Goal: Information Seeking & Learning: Learn about a topic

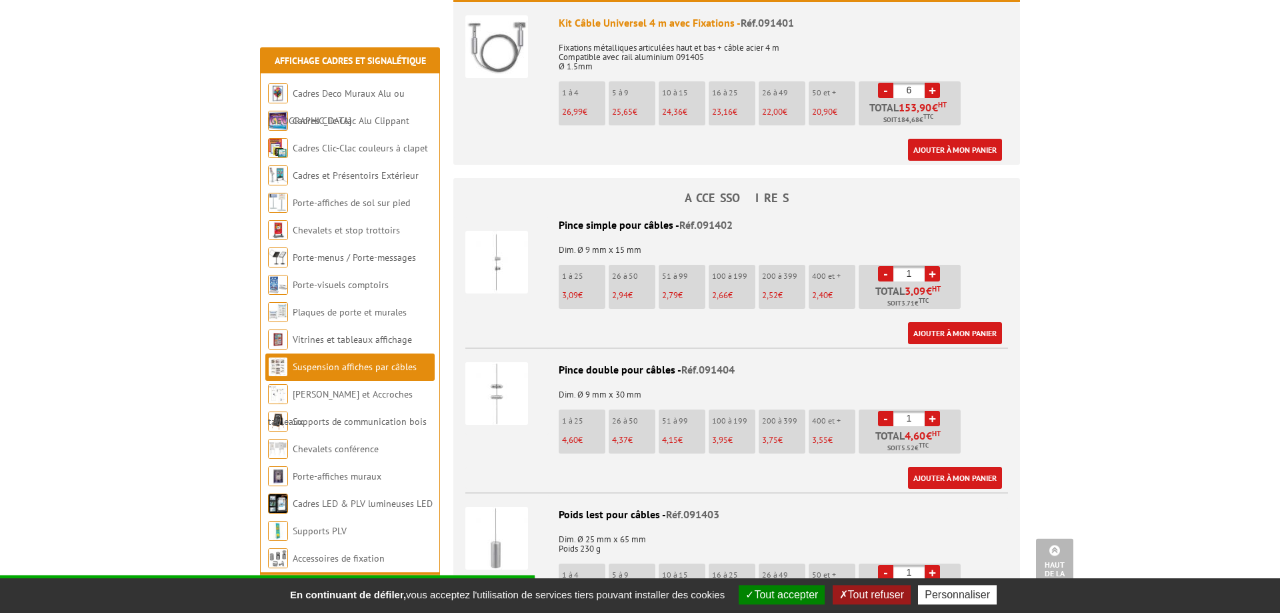
scroll to position [476, 0]
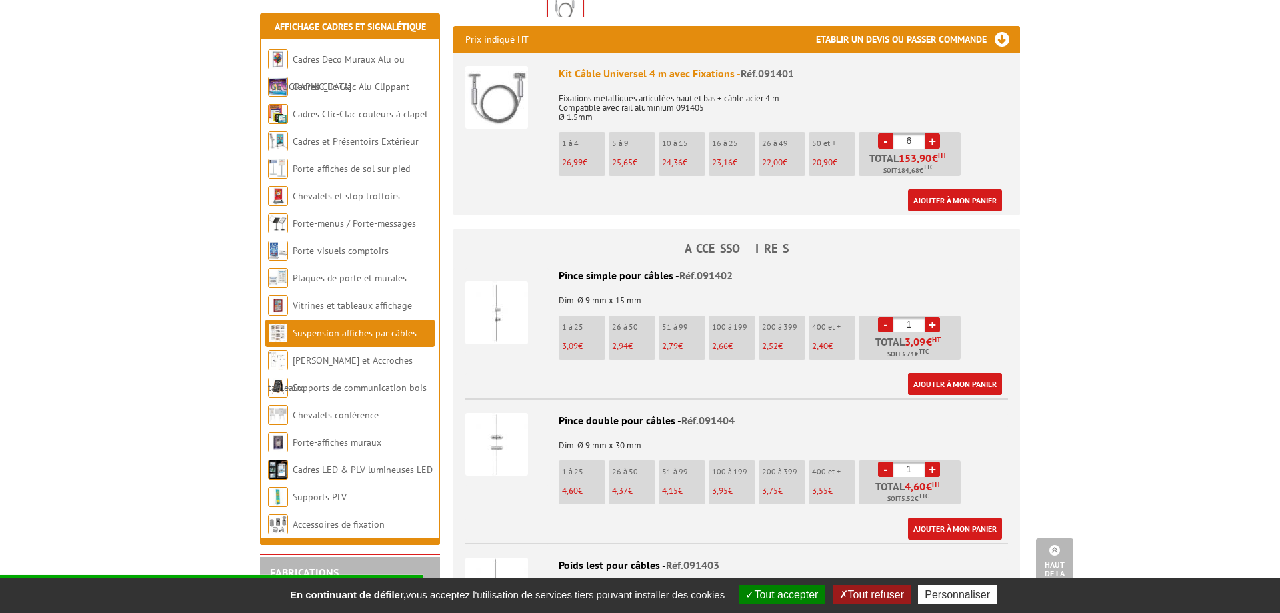
click at [513, 316] on img at bounding box center [496, 312] width 63 height 63
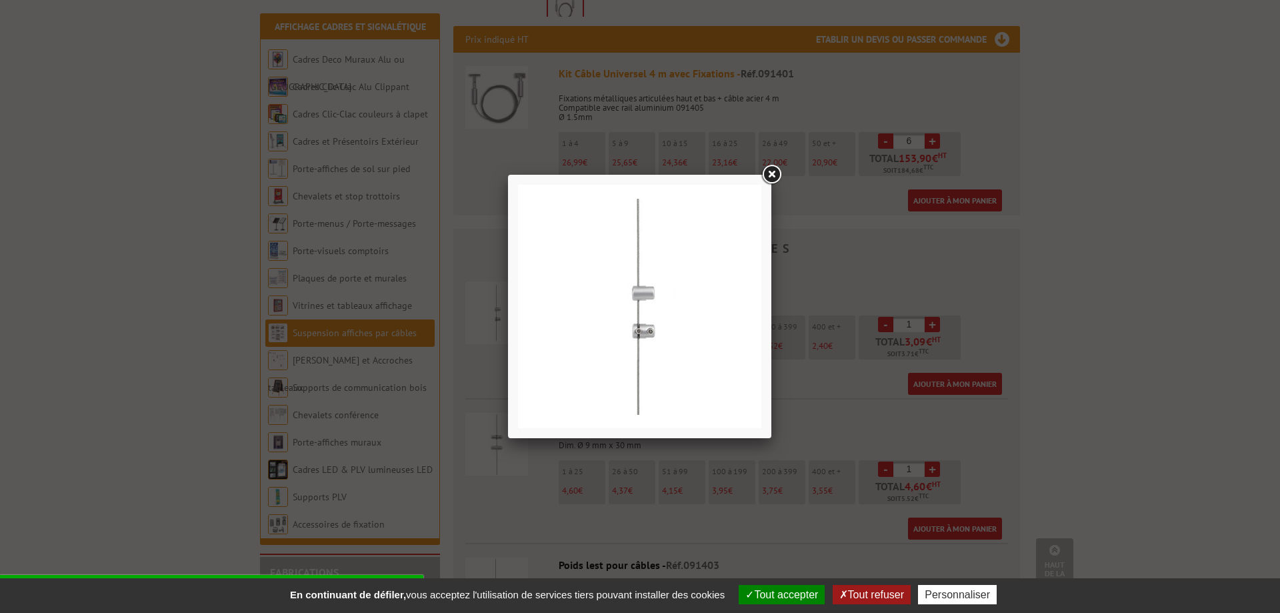
click at [777, 181] on link at bounding box center [771, 175] width 24 height 24
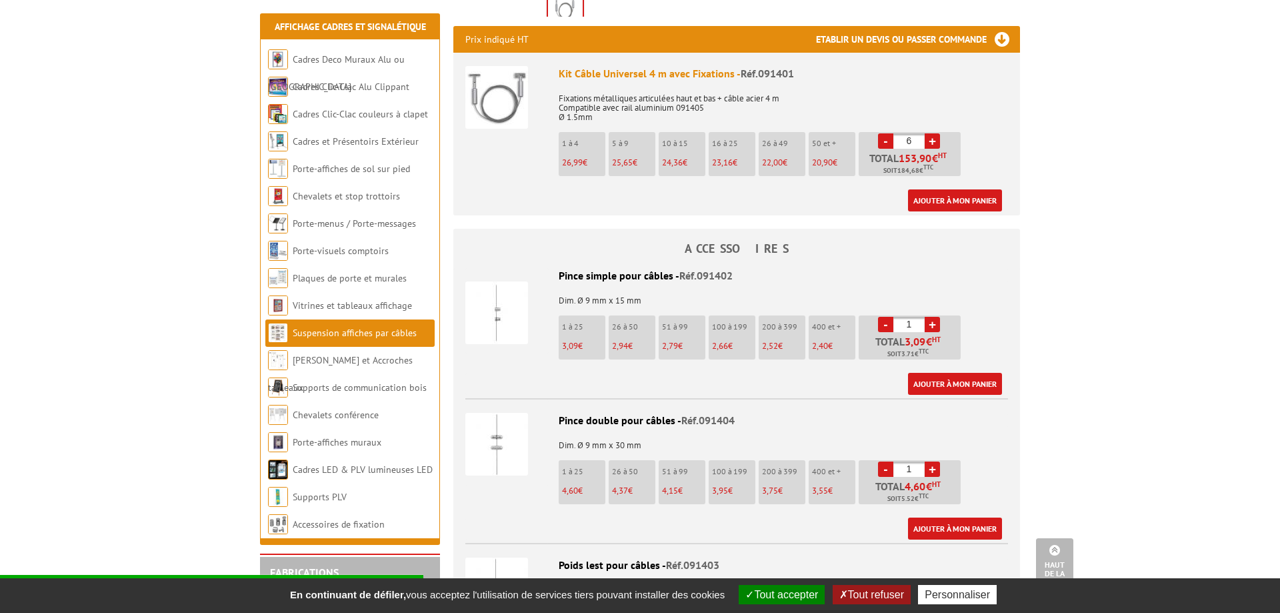
click at [506, 431] on img at bounding box center [496, 444] width 63 height 63
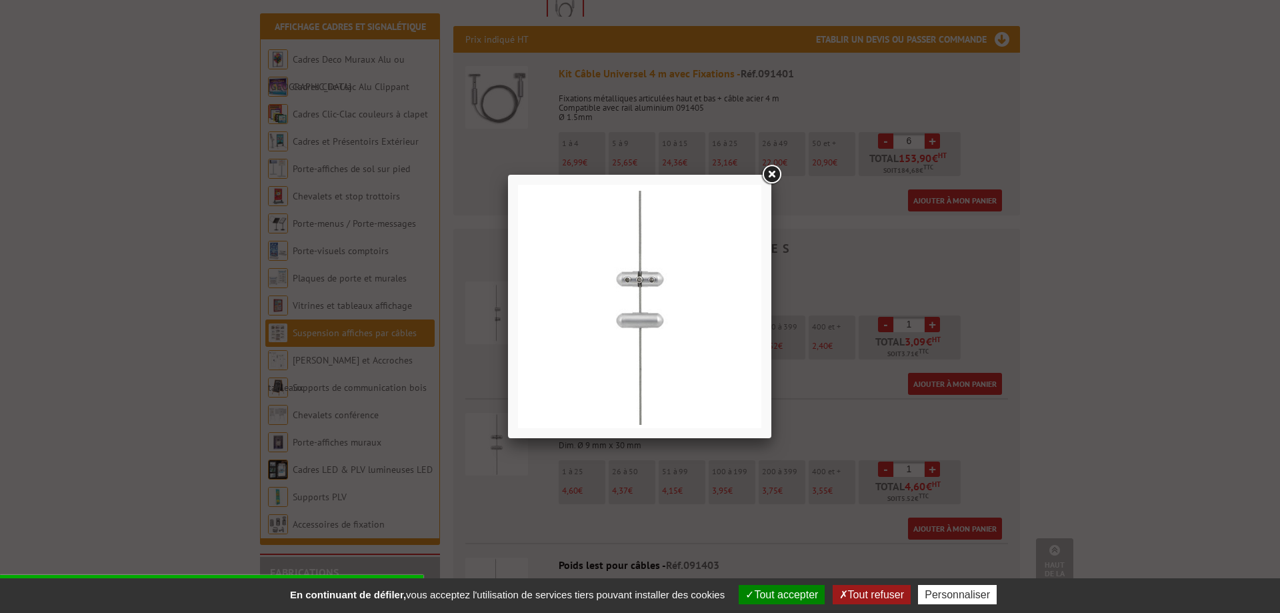
click at [819, 461] on div at bounding box center [640, 306] width 1280 height 613
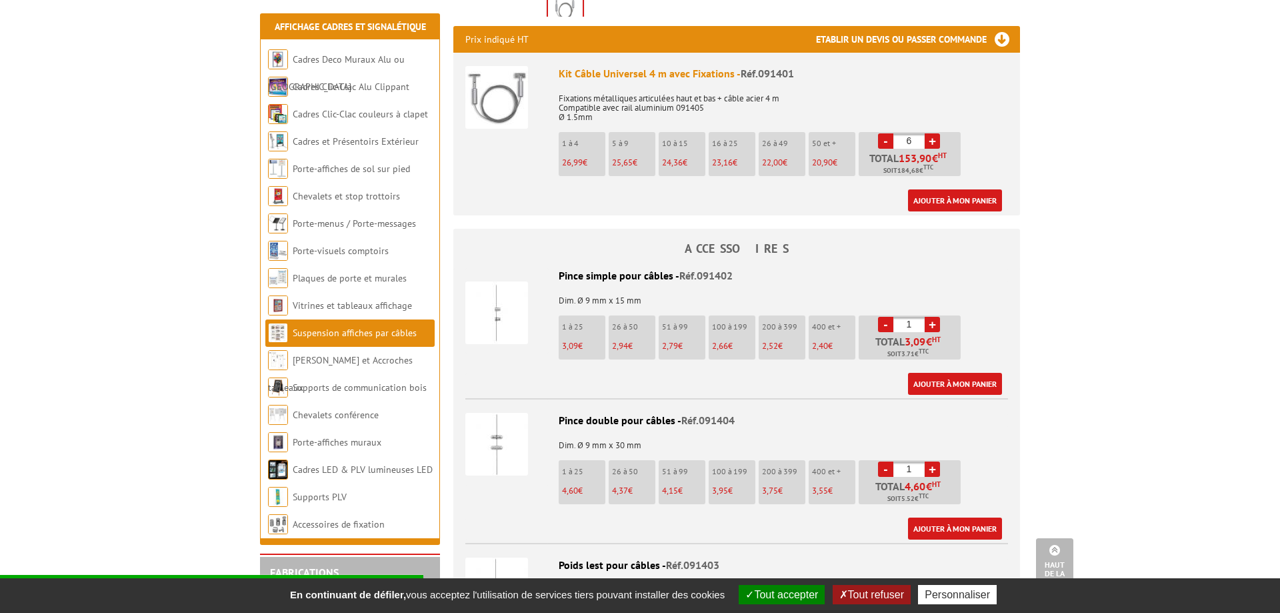
click at [889, 141] on link "-" at bounding box center [885, 140] width 15 height 15
type input "4"
drag, startPoint x: 919, startPoint y: 323, endPoint x: 875, endPoint y: 314, distance: 45.5
click at [893, 317] on input "1" at bounding box center [908, 324] width 31 height 15
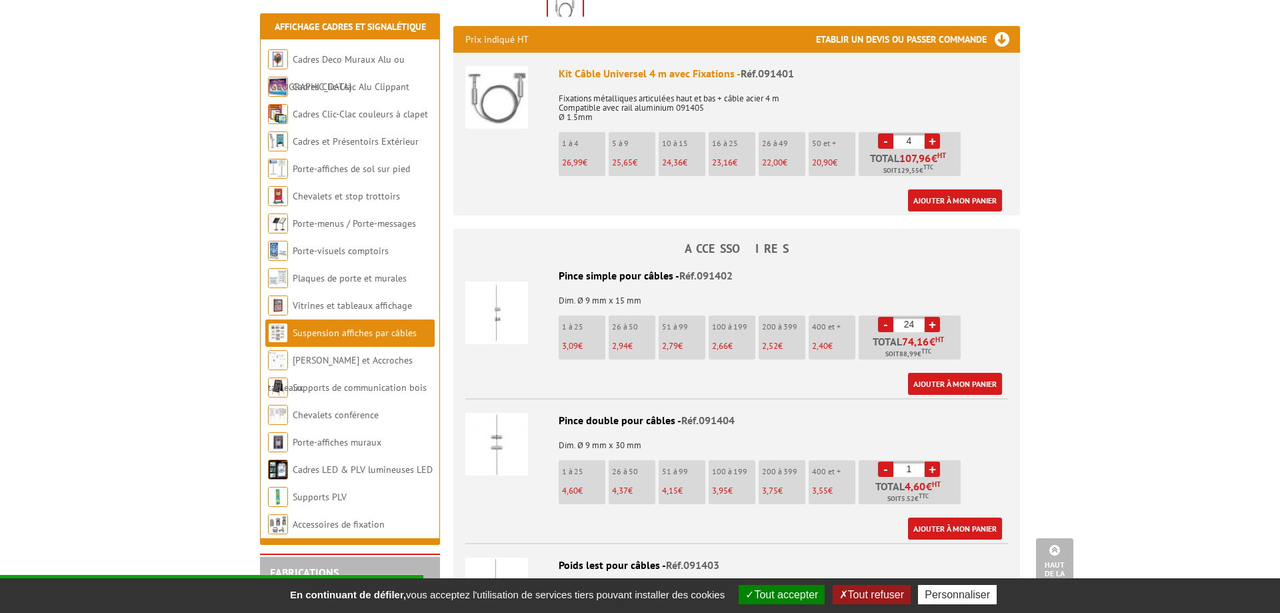
click at [994, 313] on div "Pince simple pour câbles - Réf.091402 Dim. Ø 9 mm x 15 mm 1 à 25 3,09 € 26 à 50…" at bounding box center [736, 331] width 543 height 127
click at [888, 325] on link "-" at bounding box center [885, 324] width 15 height 15
drag, startPoint x: 888, startPoint y: 325, endPoint x: 909, endPoint y: 325, distance: 21.3
click at [890, 325] on link "-" at bounding box center [885, 324] width 15 height 15
click at [909, 325] on input "22" at bounding box center [908, 324] width 31 height 15
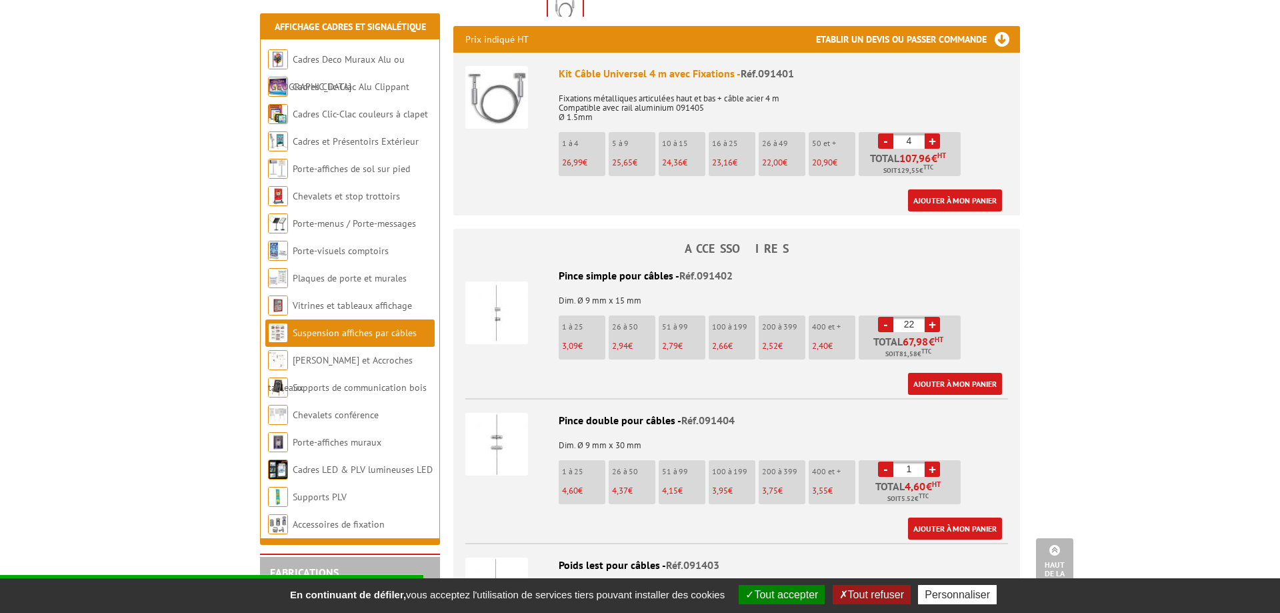
click at [909, 325] on input "22" at bounding box center [908, 324] width 31 height 15
type input "8"
drag, startPoint x: 917, startPoint y: 321, endPoint x: 854, endPoint y: 323, distance: 63.4
click at [893, 323] on input "8" at bounding box center [908, 324] width 31 height 15
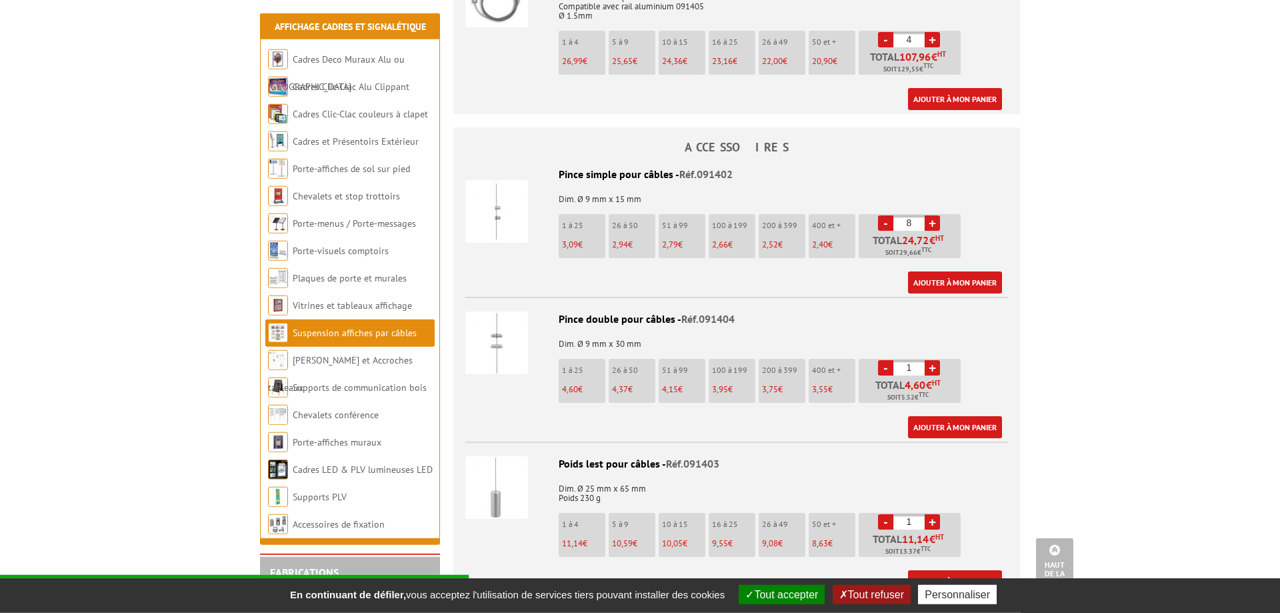
scroll to position [612, 0]
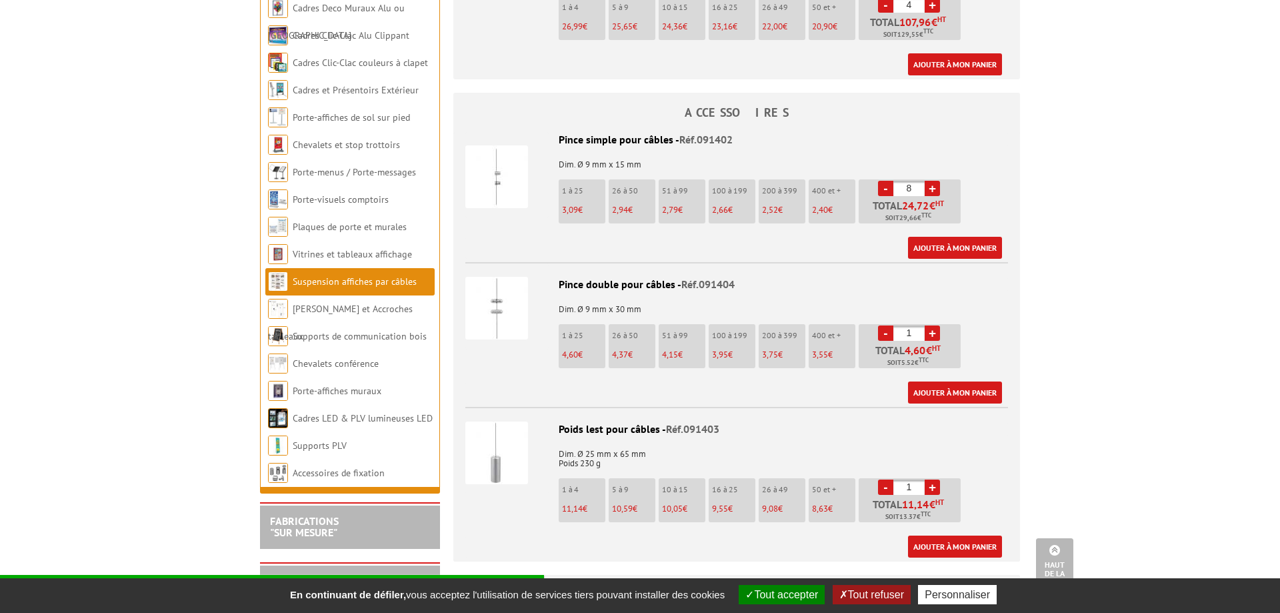
drag, startPoint x: 916, startPoint y: 335, endPoint x: 877, endPoint y: 335, distance: 39.3
click at [893, 335] on input "1" at bounding box center [908, 332] width 31 height 15
type input "8"
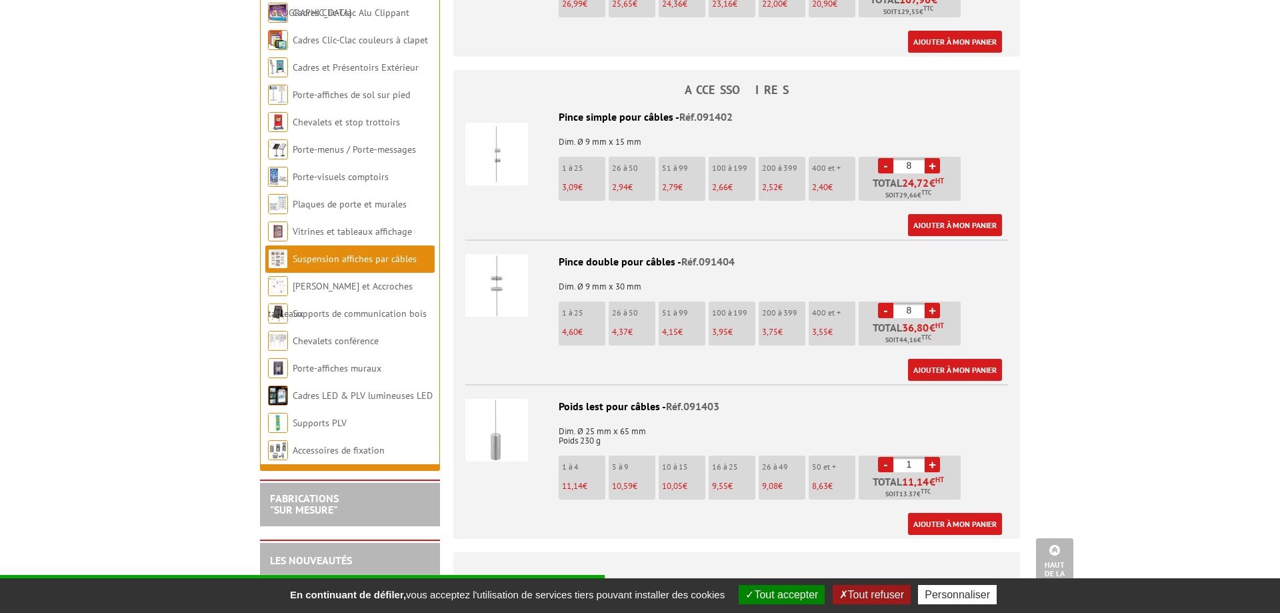
scroll to position [680, 0]
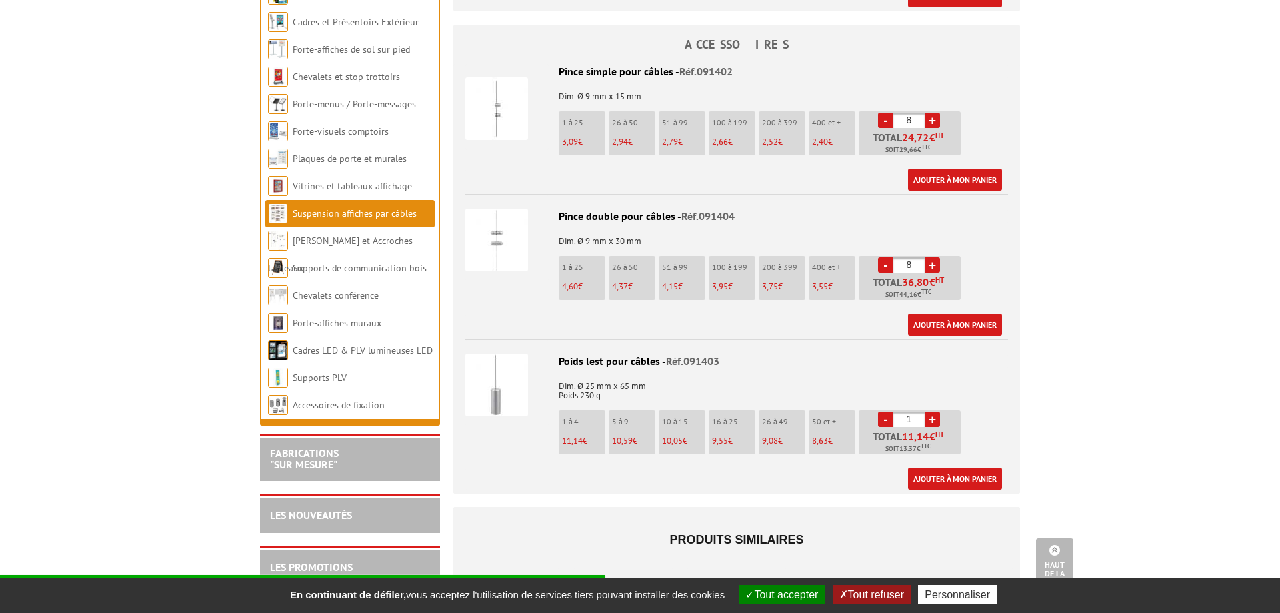
click at [831, 305] on ul "1 à 25 4,60 € 26 à 50 4,37 € 51 à 99 4,15 € 100 à 199 3,95 € 200 à 399 3,75 € 4…" at bounding box center [761, 281] width 405 height 51
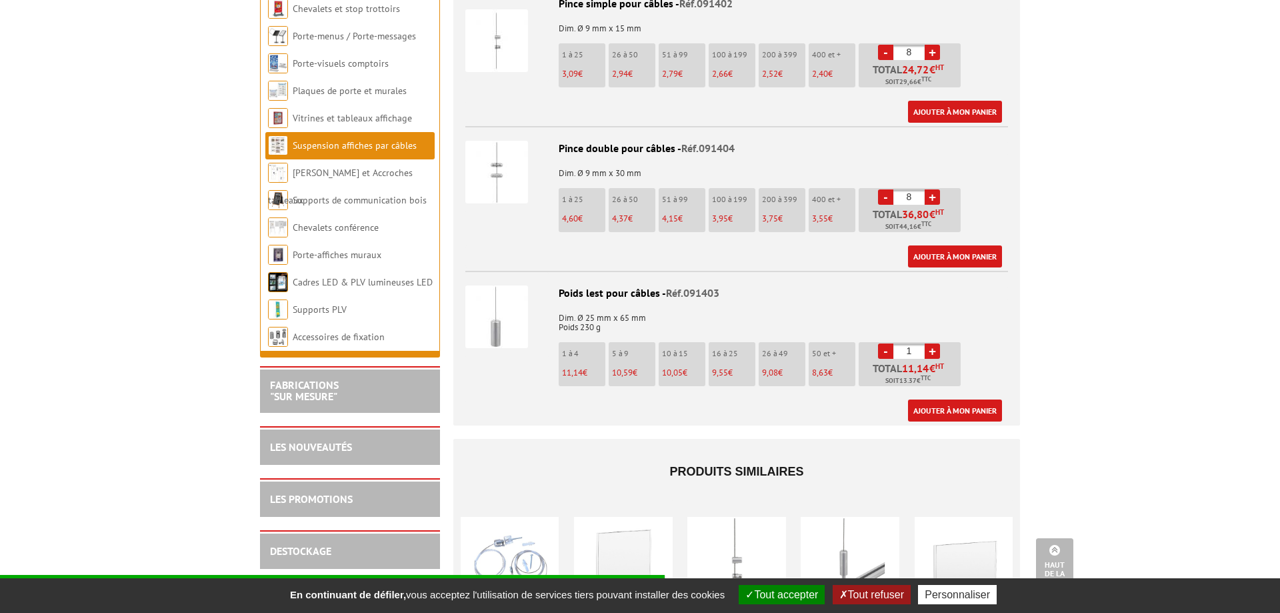
scroll to position [476, 0]
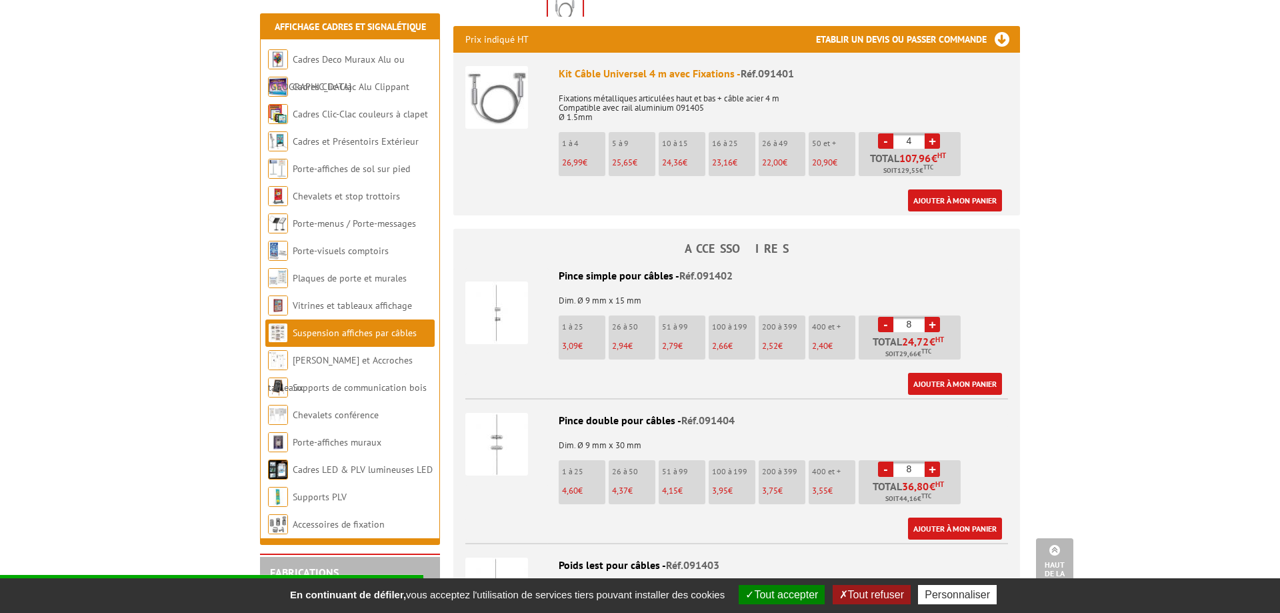
click at [484, 294] on img at bounding box center [496, 312] width 63 height 63
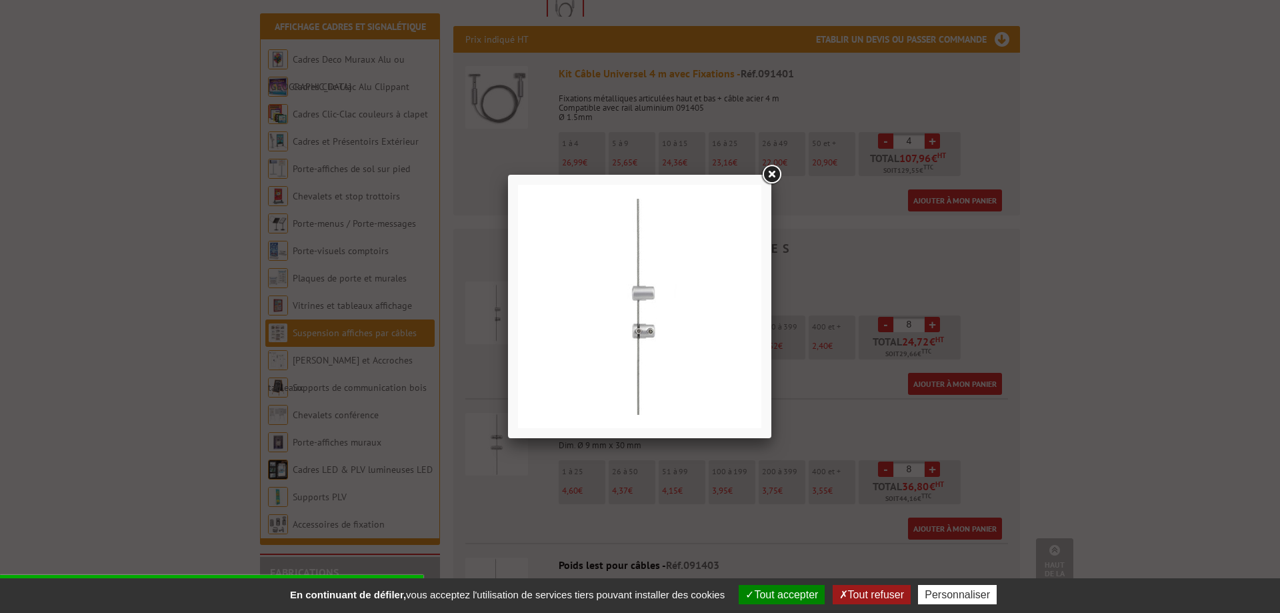
click at [800, 201] on div at bounding box center [640, 306] width 1280 height 613
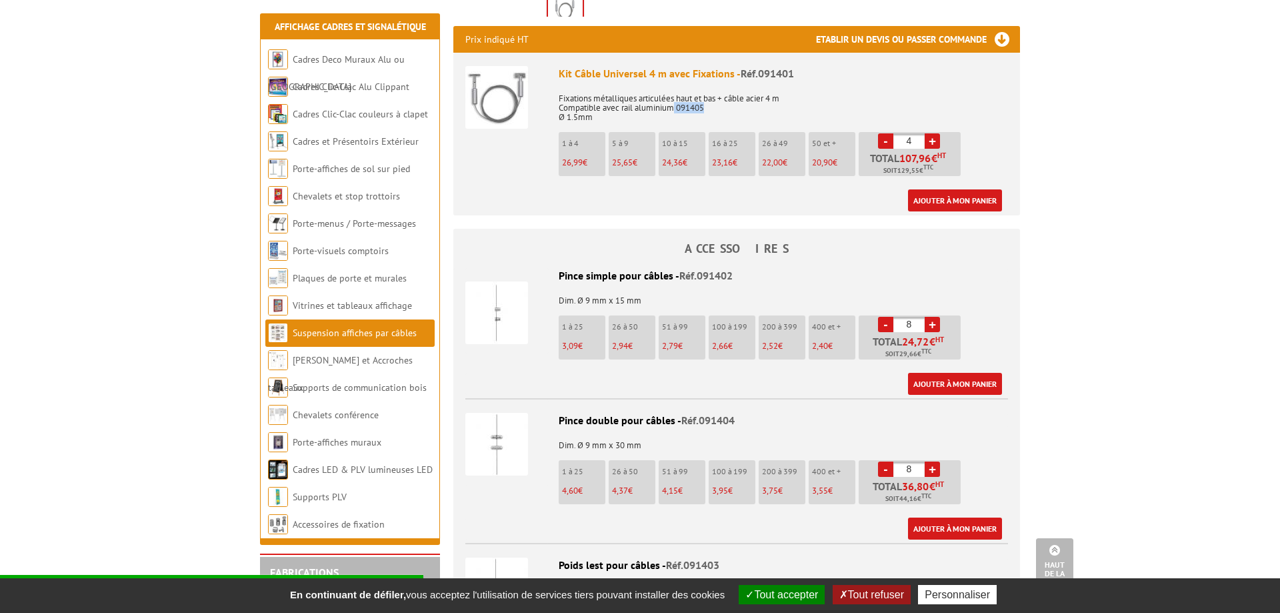
drag, startPoint x: 749, startPoint y: 109, endPoint x: 677, endPoint y: 104, distance: 72.1
click at [677, 104] on p "Fixations métalliques articulées haut et bas + câble acier 4 m Compatible avec …" at bounding box center [783, 103] width 449 height 37
click at [679, 107] on p "Fixations métalliques articulées haut et bas + câble acier 4 m Compatible avec …" at bounding box center [783, 103] width 449 height 37
drag, startPoint x: 626, startPoint y: 118, endPoint x: 561, endPoint y: 116, distance: 64.7
click at [561, 116] on p "Fixations métalliques articulées haut et bas + câble acier 4 m Compatible avec …" at bounding box center [783, 103] width 449 height 37
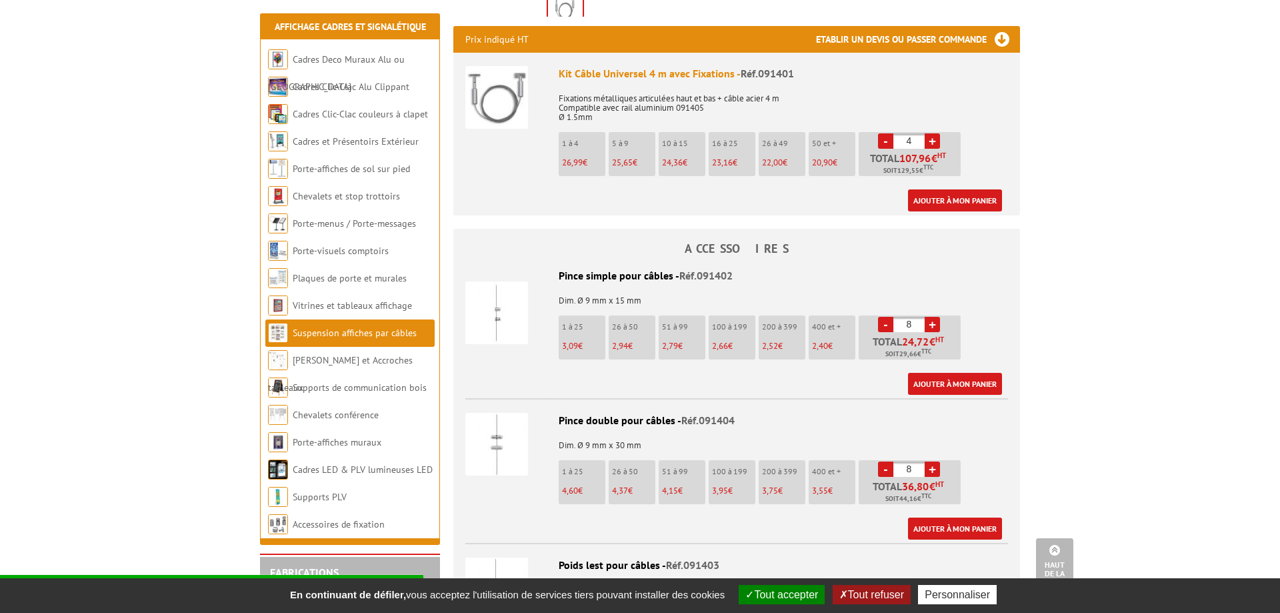
click at [561, 116] on p "Fixations métalliques articulées haut et bas + câble acier 4 m Compatible avec …" at bounding box center [783, 103] width 449 height 37
click at [561, 115] on p "Fixations métalliques articulées haut et bas + câble acier 4 m Compatible avec …" at bounding box center [783, 103] width 449 height 37
click at [609, 115] on p "Fixations métalliques articulées haut et bas + câble acier 4 m Compatible avec …" at bounding box center [783, 103] width 449 height 37
click at [612, 110] on p "Fixations métalliques articulées haut et bas + câble acier 4 m Compatible avec …" at bounding box center [783, 103] width 449 height 37
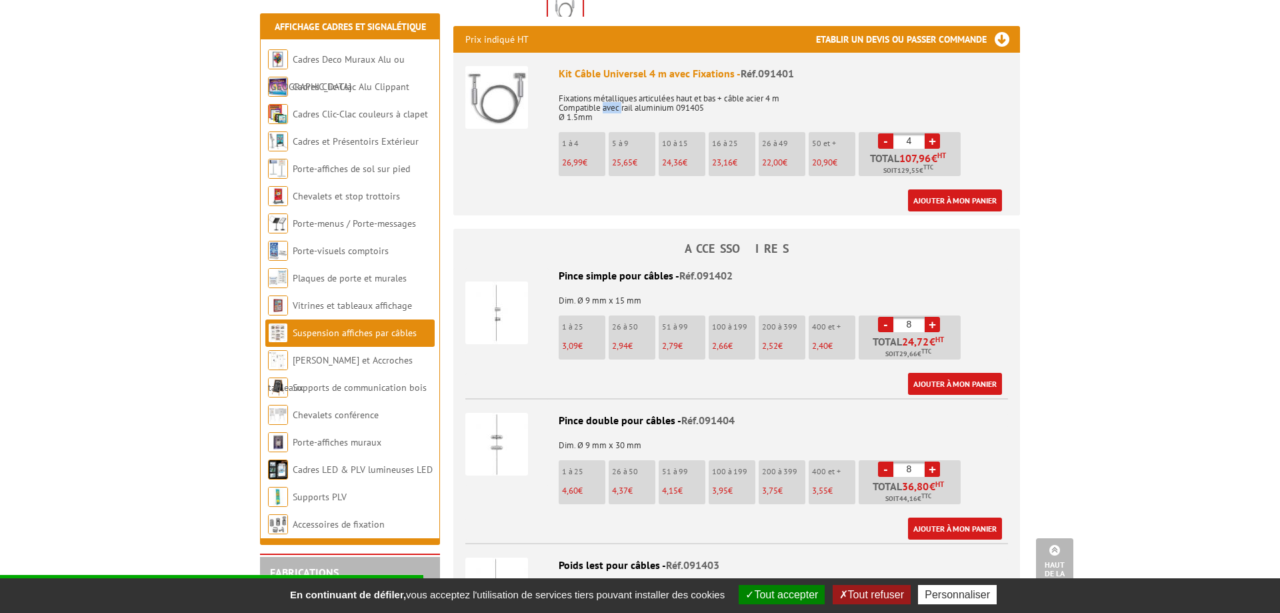
click at [612, 110] on p "Fixations métalliques articulées haut et bas + câble acier 4 m Compatible avec …" at bounding box center [783, 103] width 449 height 37
click at [612, 116] on p "Fixations métalliques articulées haut et bas + câble acier 4 m Compatible avec …" at bounding box center [783, 103] width 449 height 37
click at [495, 101] on img at bounding box center [496, 97] width 63 height 63
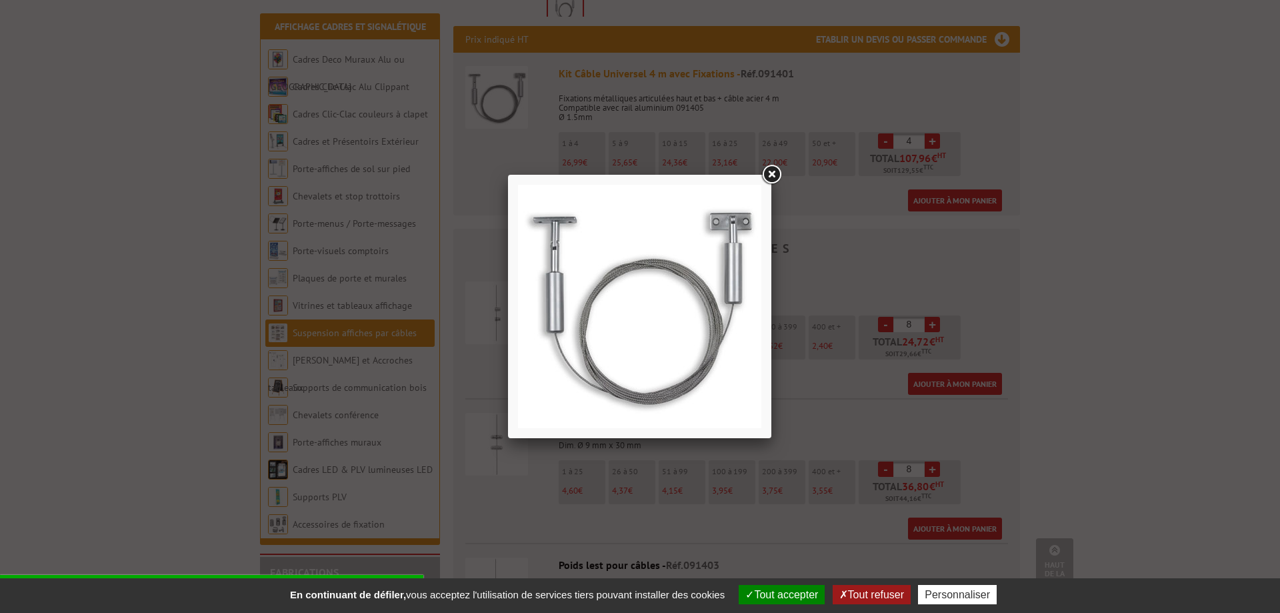
click at [495, 101] on div at bounding box center [640, 306] width 1280 height 613
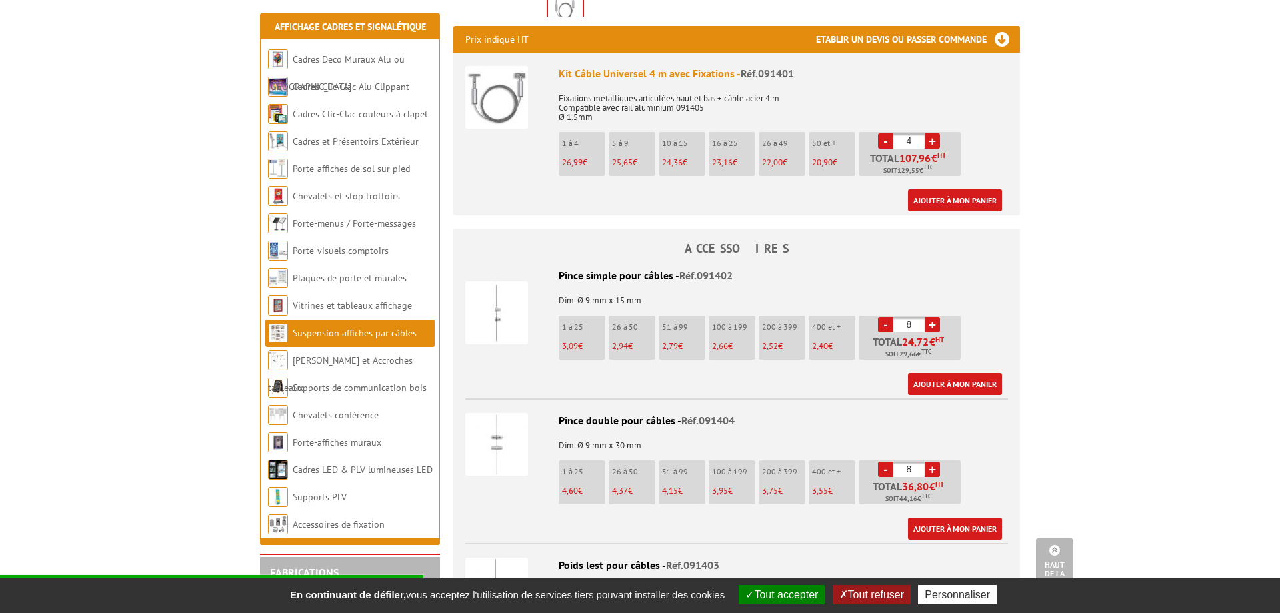
click at [511, 99] on img at bounding box center [496, 97] width 63 height 63
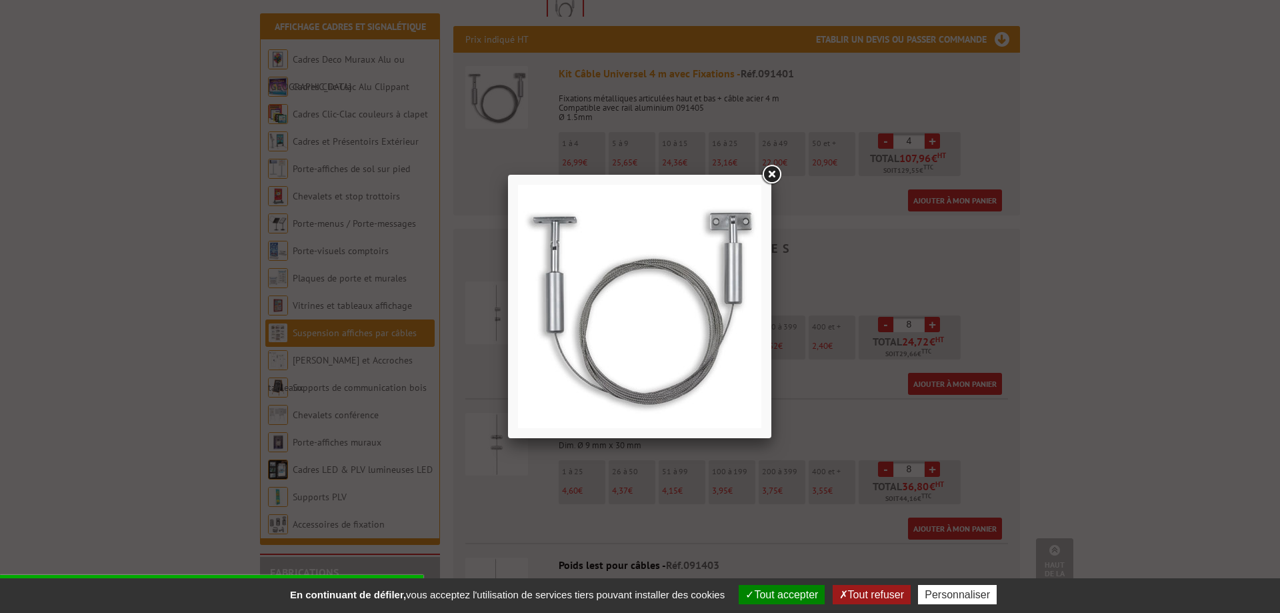
click at [1238, 227] on div at bounding box center [640, 306] width 1280 height 613
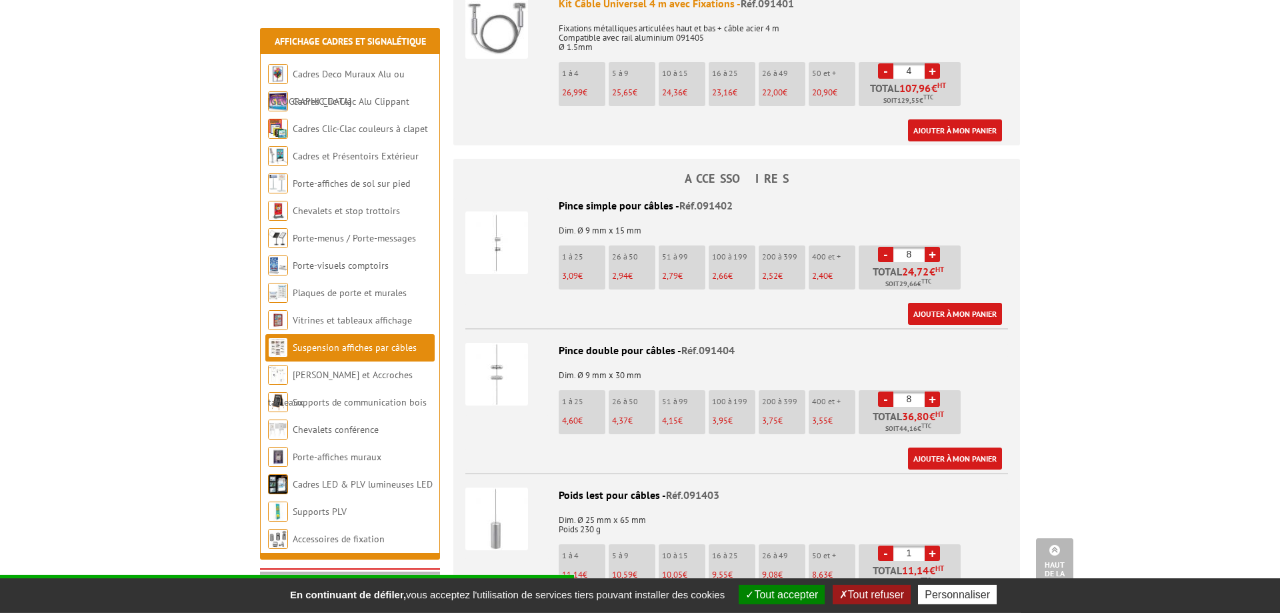
scroll to position [544, 0]
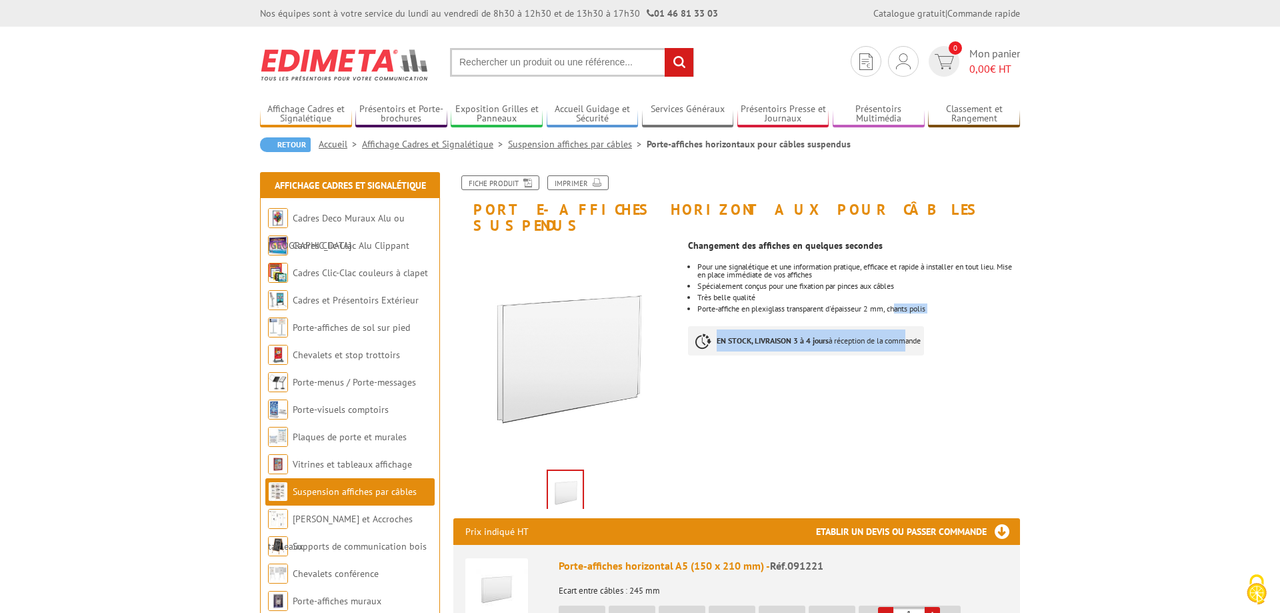
click at [907, 307] on div "Changement des affiches en quelques secondes Pour une signalétique et une infor…" at bounding box center [859, 300] width 342 height 135
click at [910, 307] on div "Changement des affiches en quelques secondes Pour une signalétique et une infor…" at bounding box center [859, 300] width 342 height 135
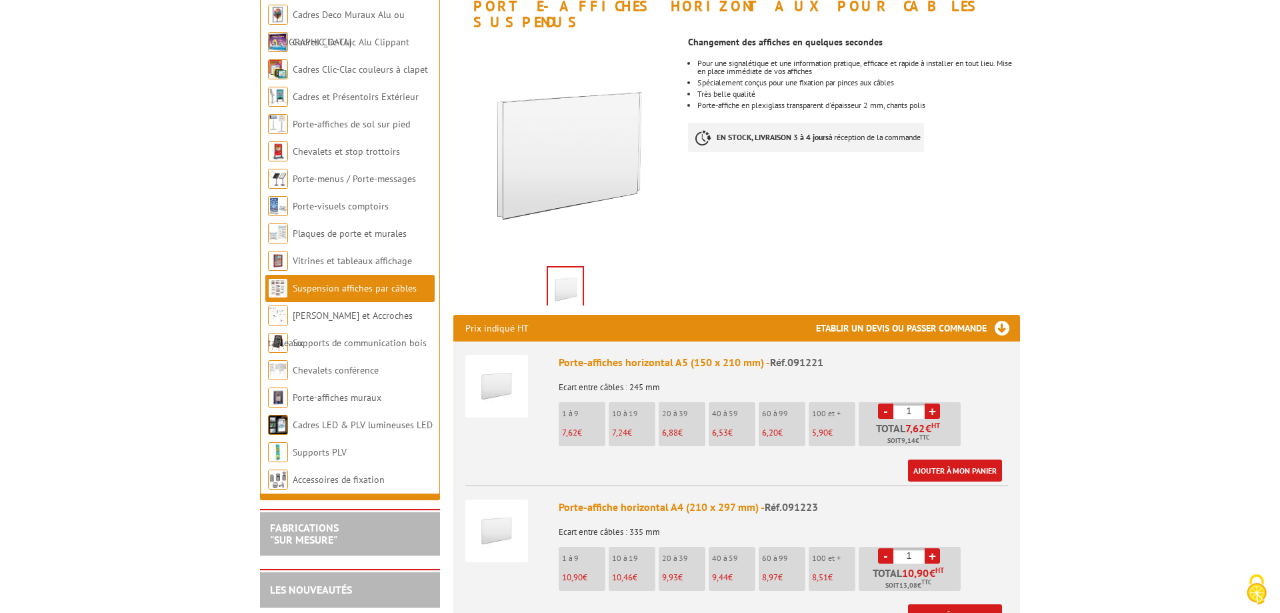
scroll to position [204, 0]
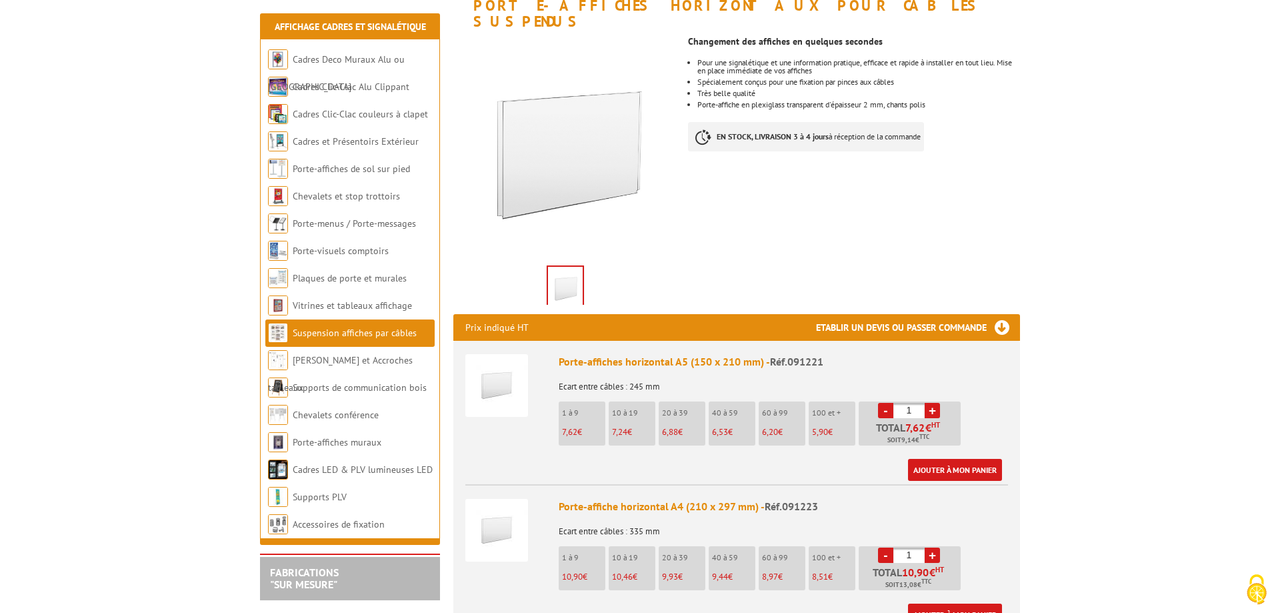
drag, startPoint x: 916, startPoint y: 400, endPoint x: 865, endPoint y: 391, distance: 51.5
click at [893, 403] on input "1" at bounding box center [908, 410] width 31 height 15
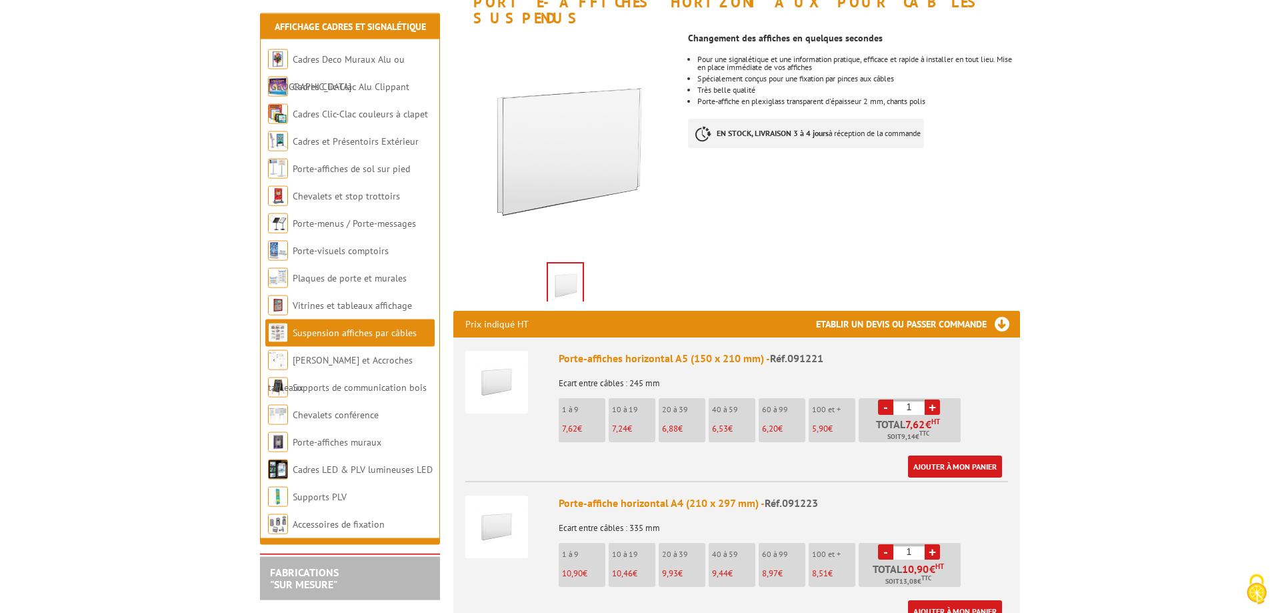
scroll to position [340, 0]
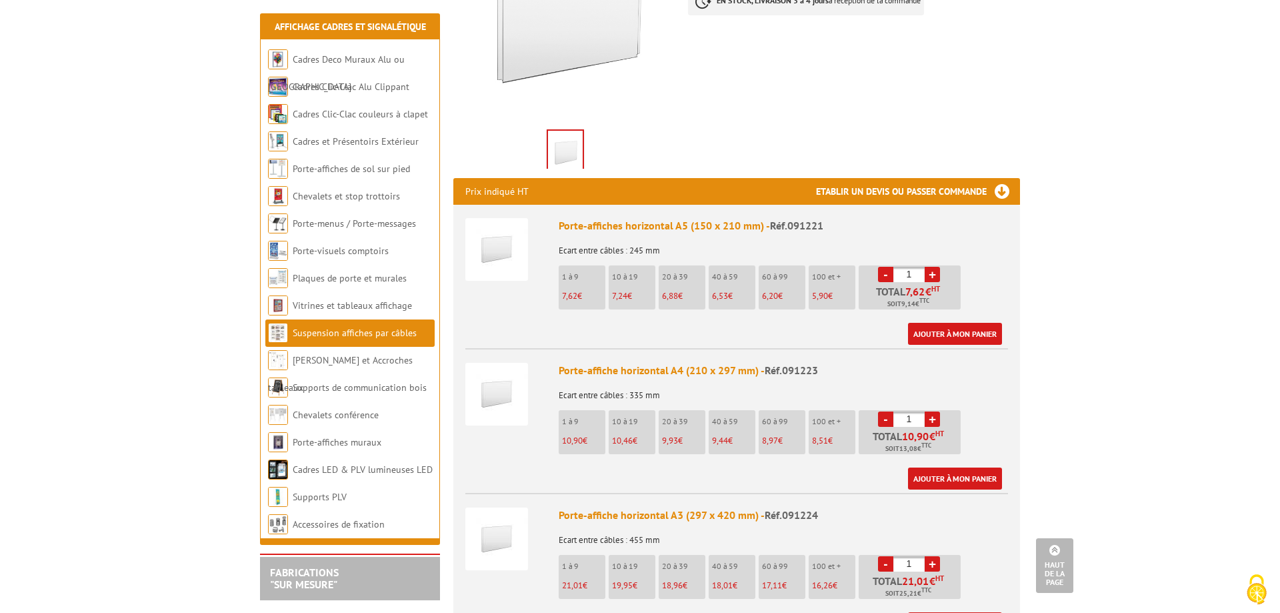
drag, startPoint x: 910, startPoint y: 399, endPoint x: 887, endPoint y: 399, distance: 22.7
click at [893, 411] on input "1" at bounding box center [908, 418] width 31 height 15
type input "12"
click at [966, 422] on div "Porte-affiche horizontal A4 (210 x 297 mm) - Réf.091223 Ecart entre câbles : 33…" at bounding box center [783, 426] width 449 height 127
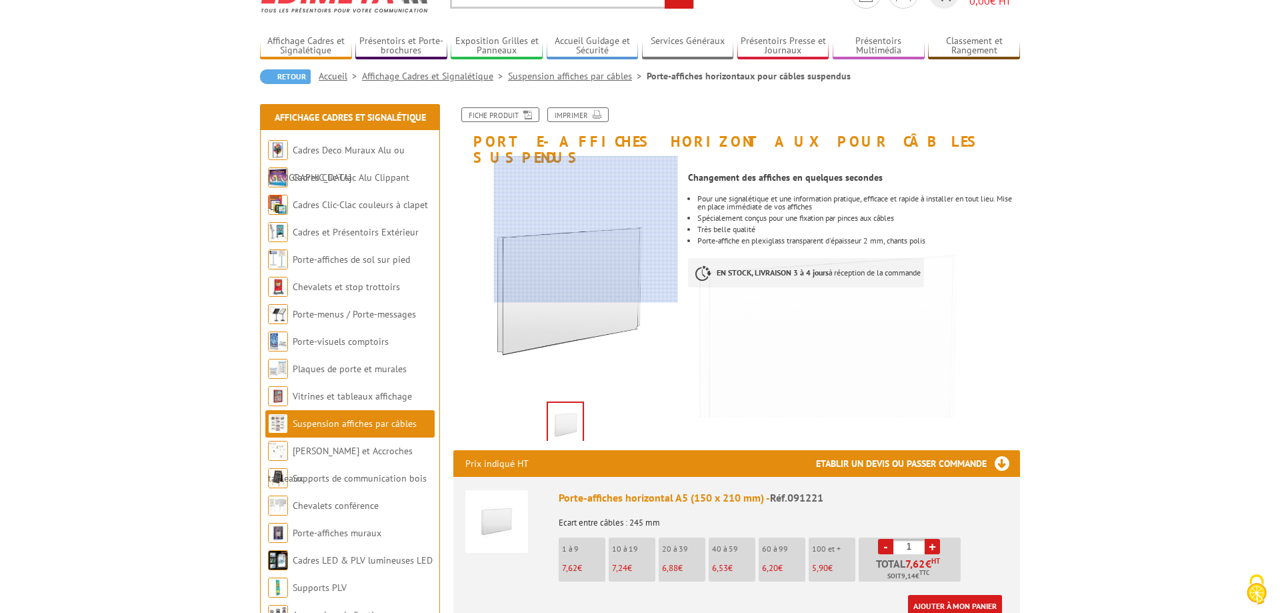
scroll to position [0, 0]
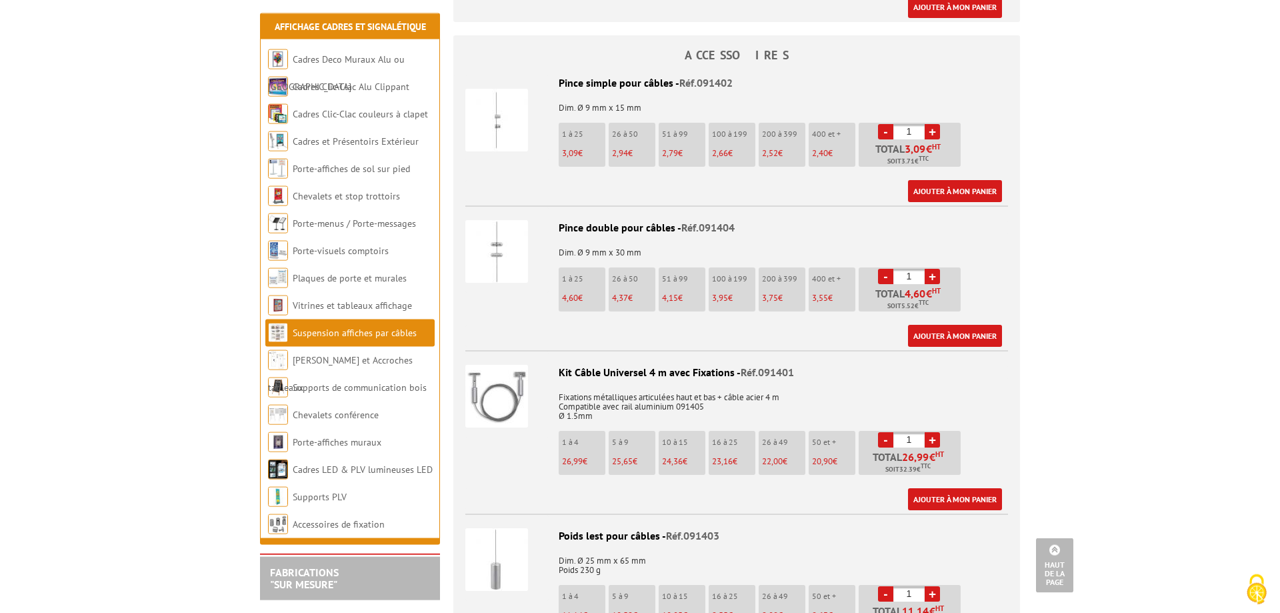
scroll to position [1088, 0]
